Goal: Transaction & Acquisition: Subscribe to service/newsletter

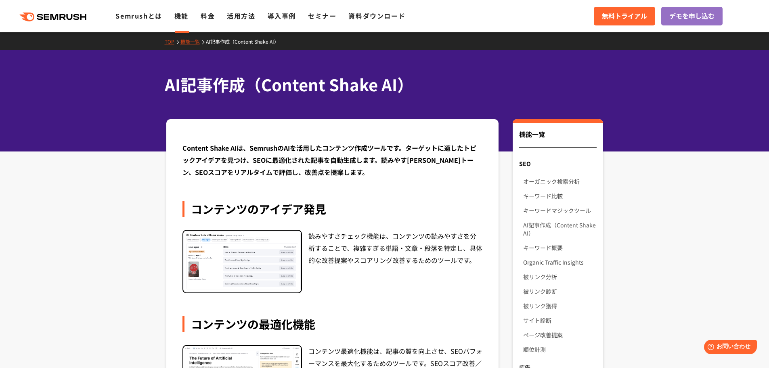
click at [36, 15] on icon ".cls {fill: #FF642D;}" at bounding box center [53, 17] width 91 height 9
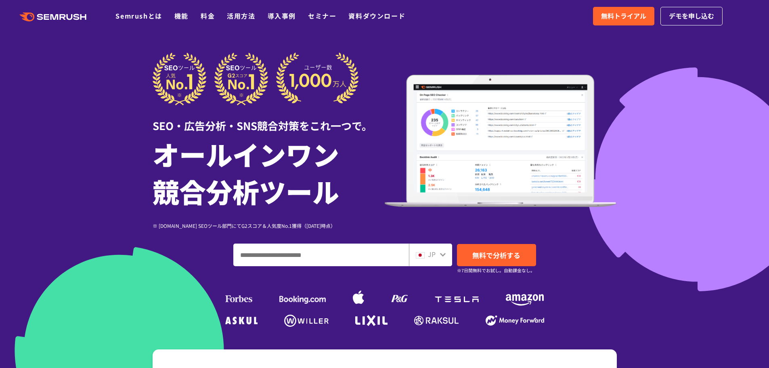
click at [208, 19] on link "料金" at bounding box center [208, 16] width 14 height 10
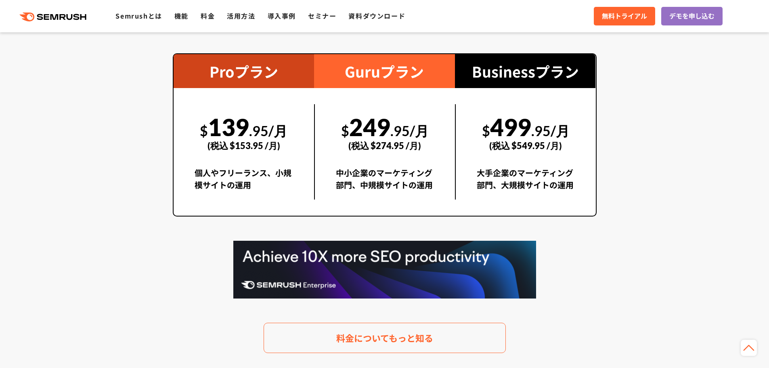
scroll to position [1454, 0]
